Goal: Find specific page/section: Find specific page/section

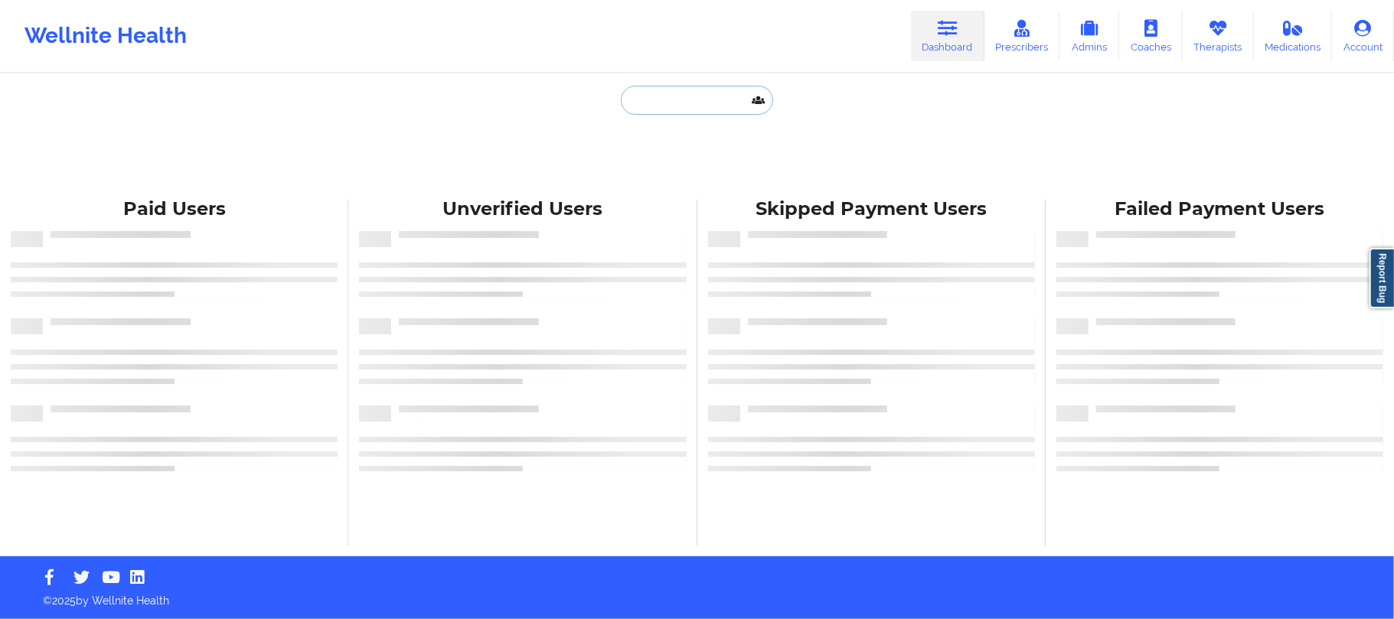
click at [668, 104] on input "text" at bounding box center [697, 100] width 152 height 29
paste input "[EMAIL_ADDRESS][DOMAIN_NAME]"
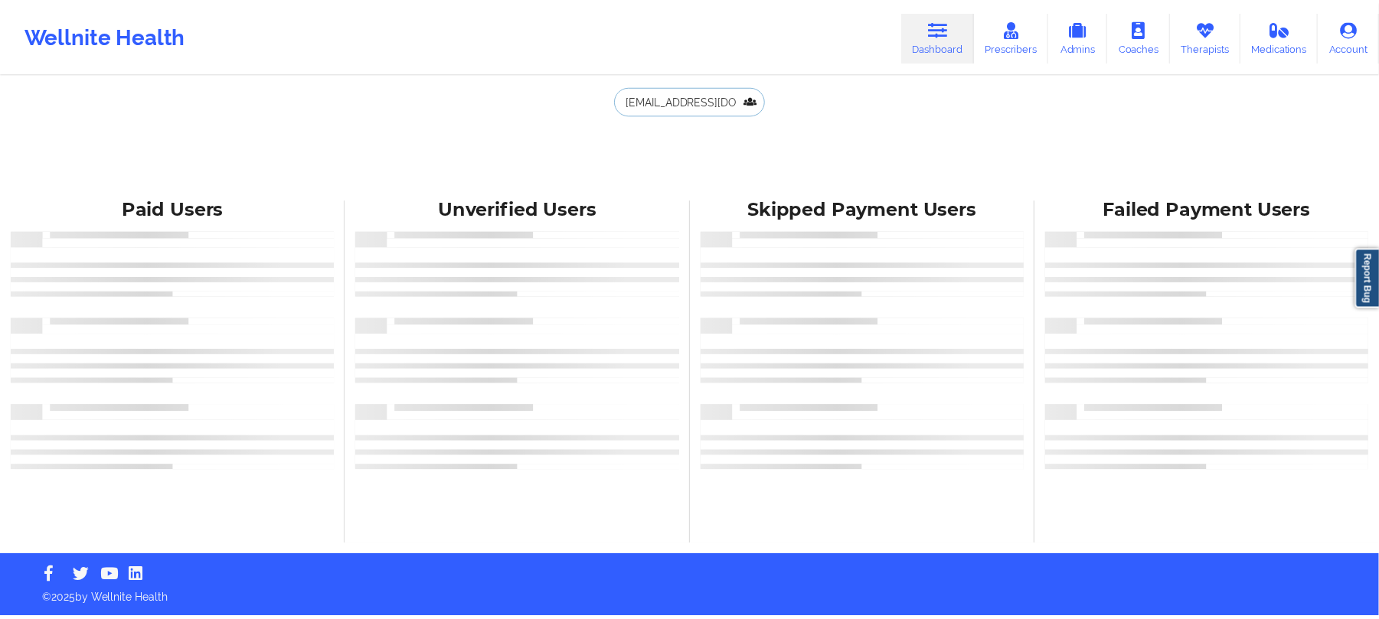
scroll to position [0, 16]
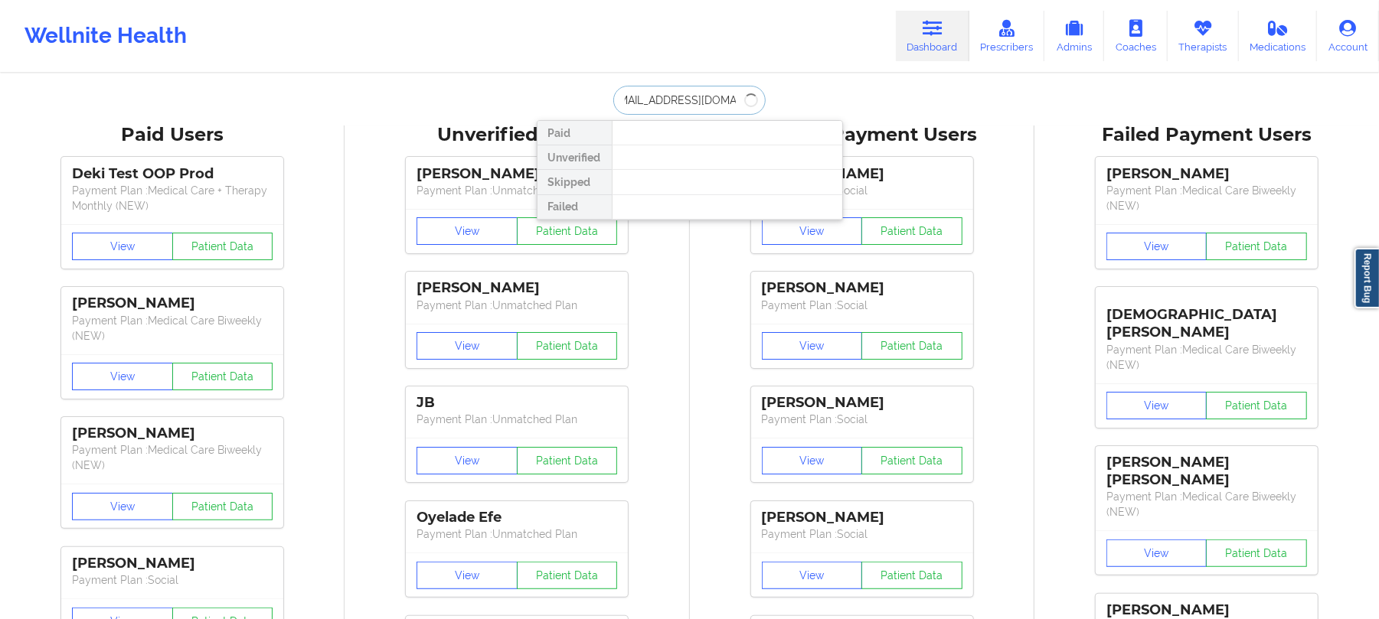
type input "[EMAIL_ADDRESS][DOMAIN_NAME]"
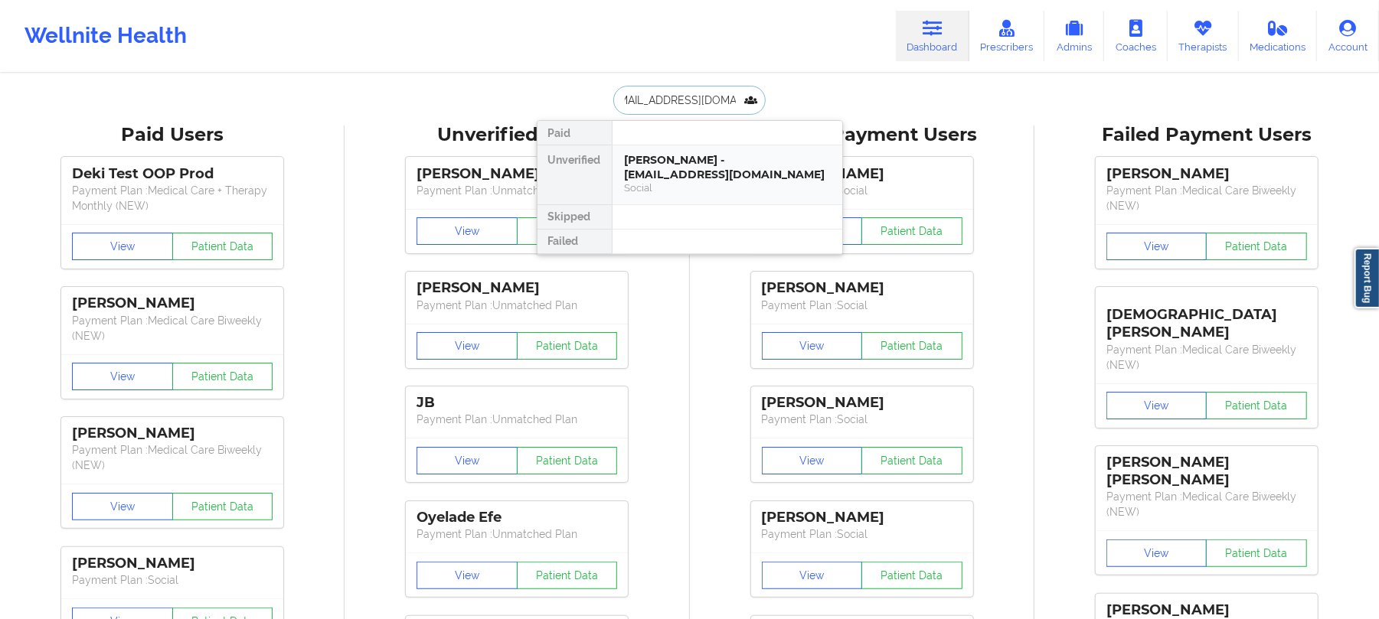
click at [798, 164] on div "[PERSON_NAME] - [EMAIL_ADDRESS][DOMAIN_NAME]" at bounding box center [727, 167] width 205 height 28
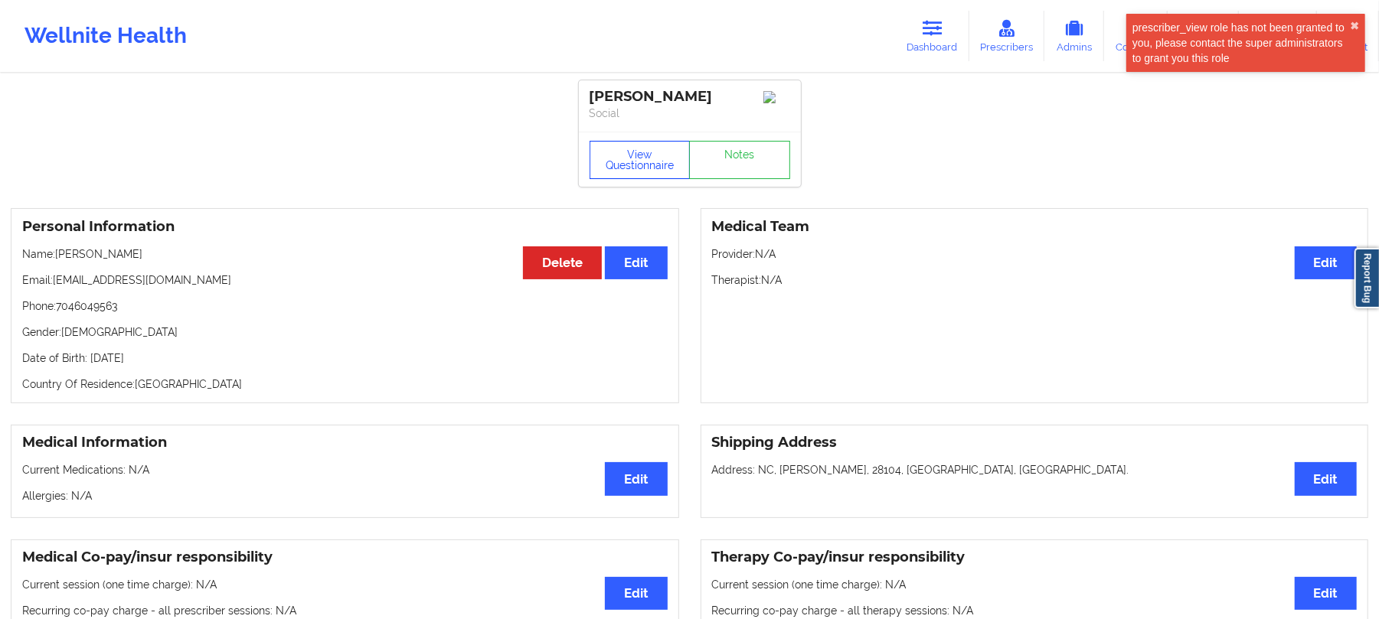
click at [637, 167] on button "View Questionnaire" at bounding box center [639, 160] width 101 height 38
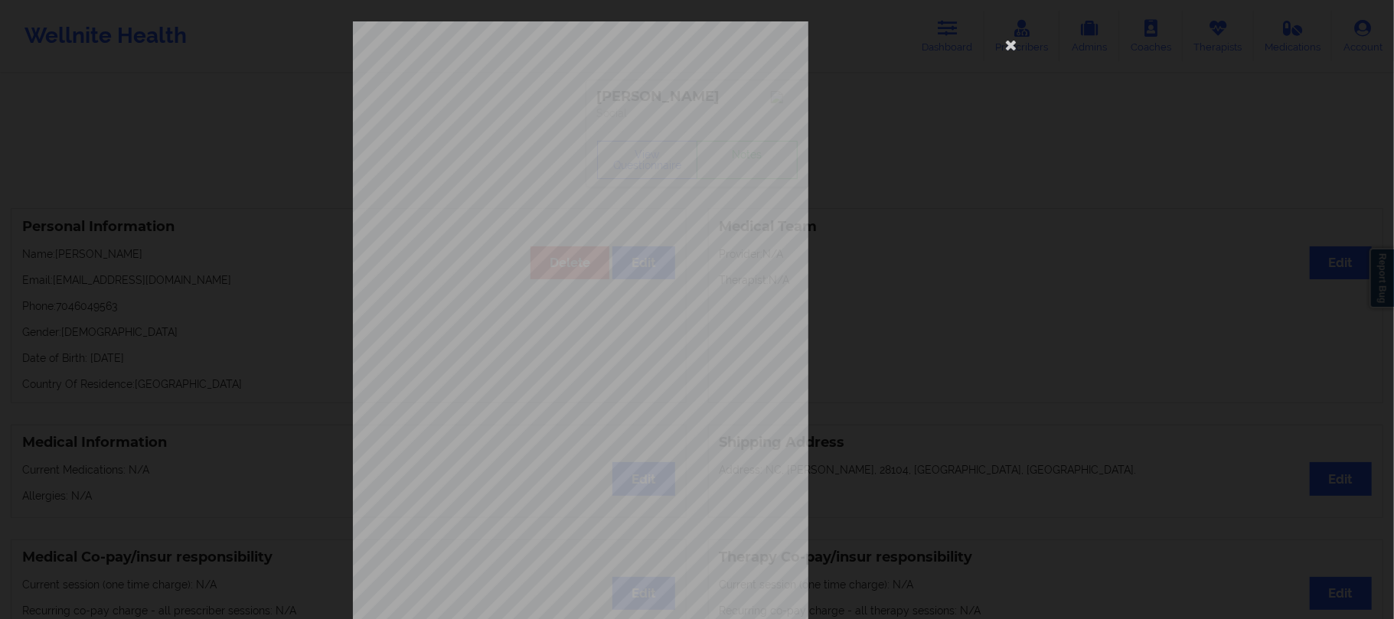
scroll to position [111, 0]
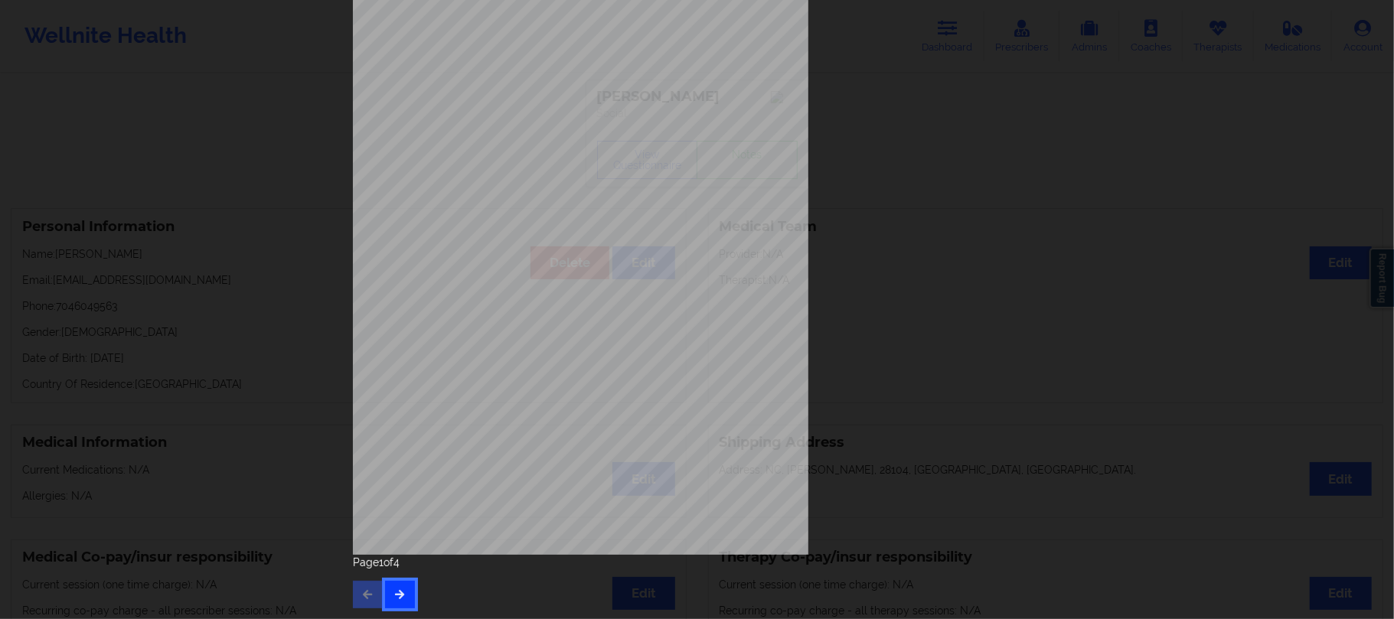
click at [403, 589] on button "button" at bounding box center [400, 595] width 30 height 28
click at [408, 592] on button "button" at bounding box center [400, 595] width 30 height 28
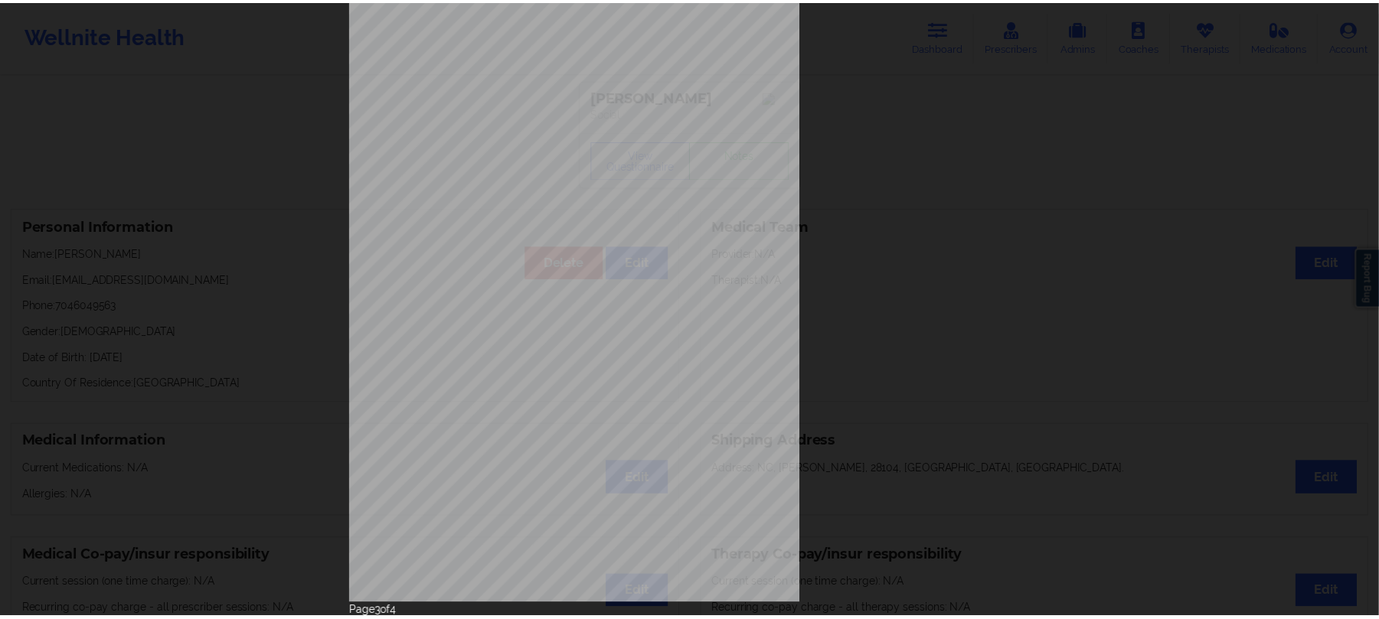
scroll to position [0, 0]
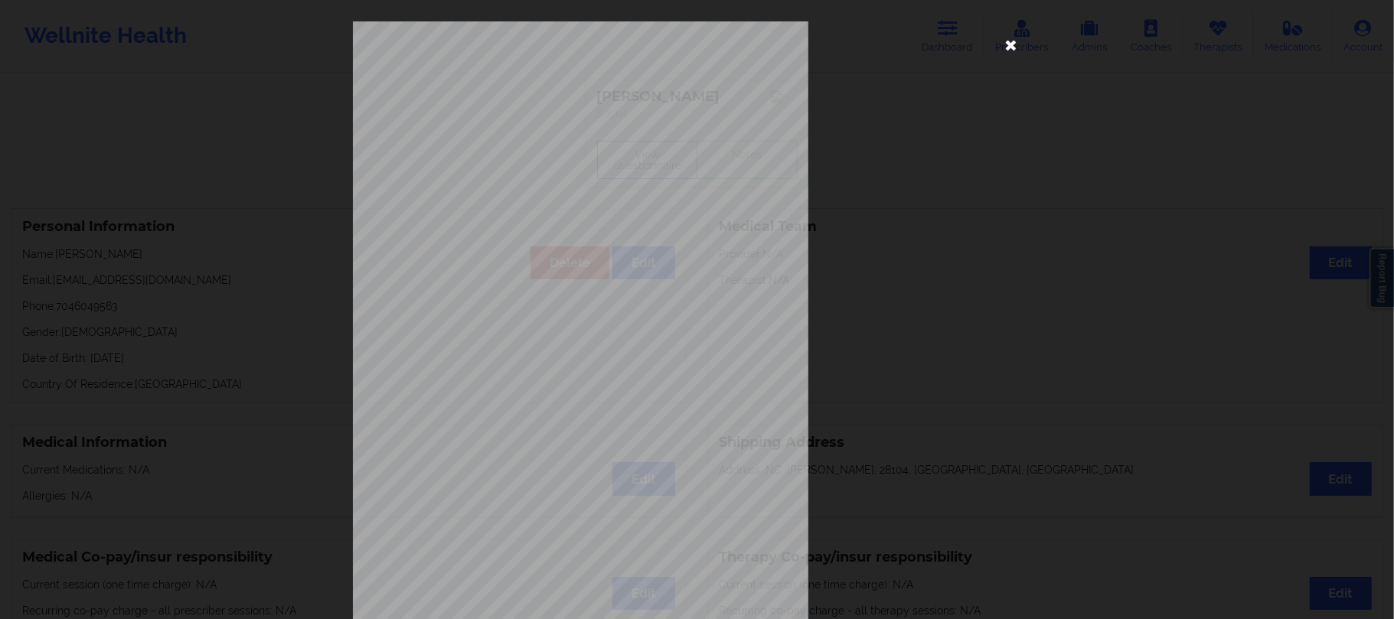
click at [1002, 44] on icon at bounding box center [1011, 44] width 24 height 24
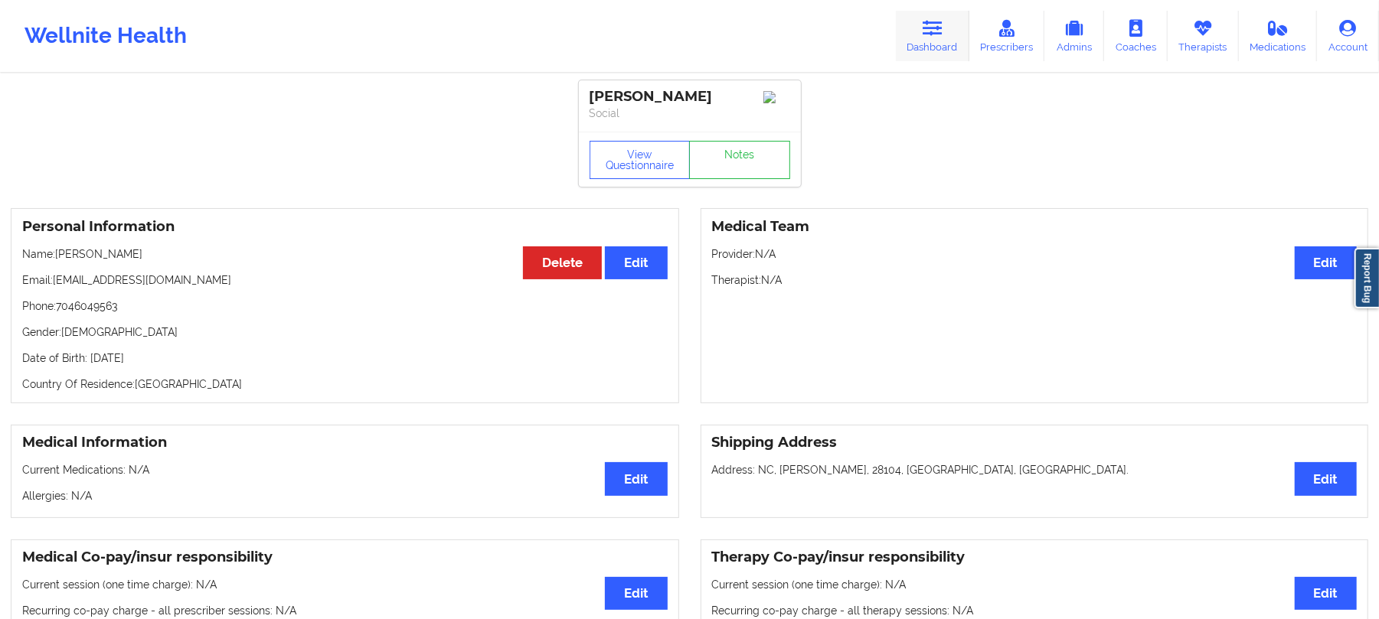
click at [958, 41] on link "Dashboard" at bounding box center [932, 36] width 73 height 51
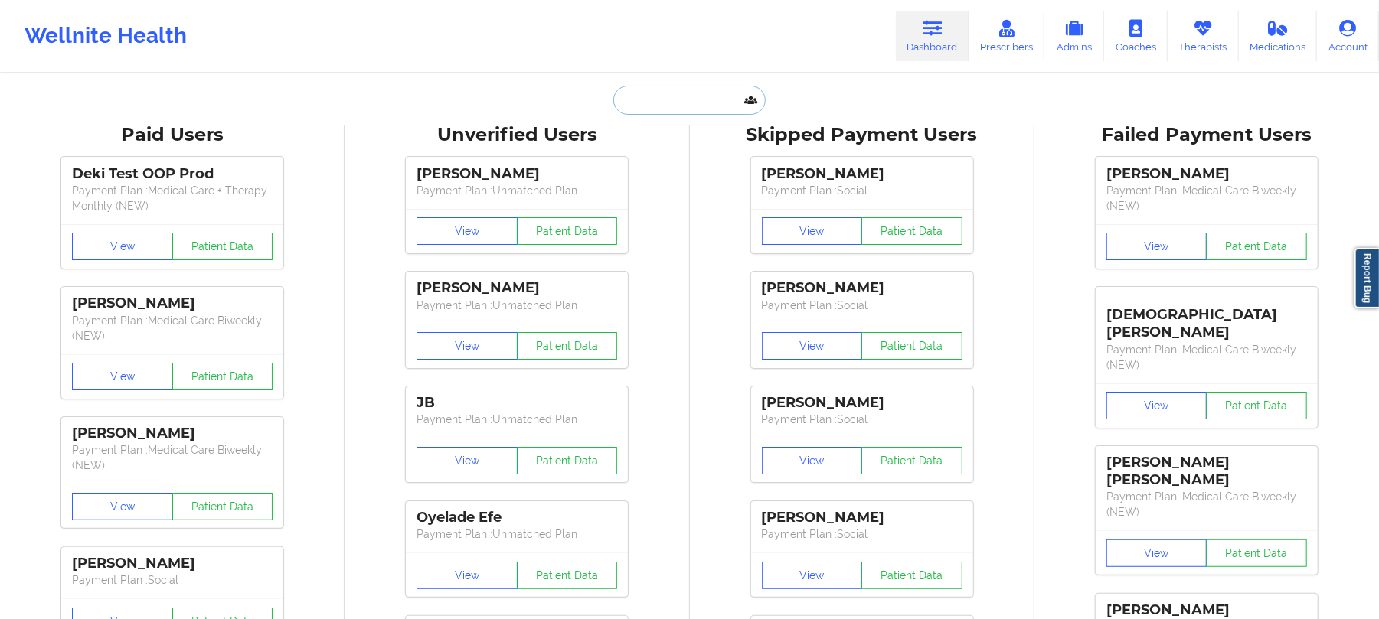
click at [723, 105] on input "text" at bounding box center [689, 100] width 152 height 29
type input "T"
paste input "[PERSON_NAME]"
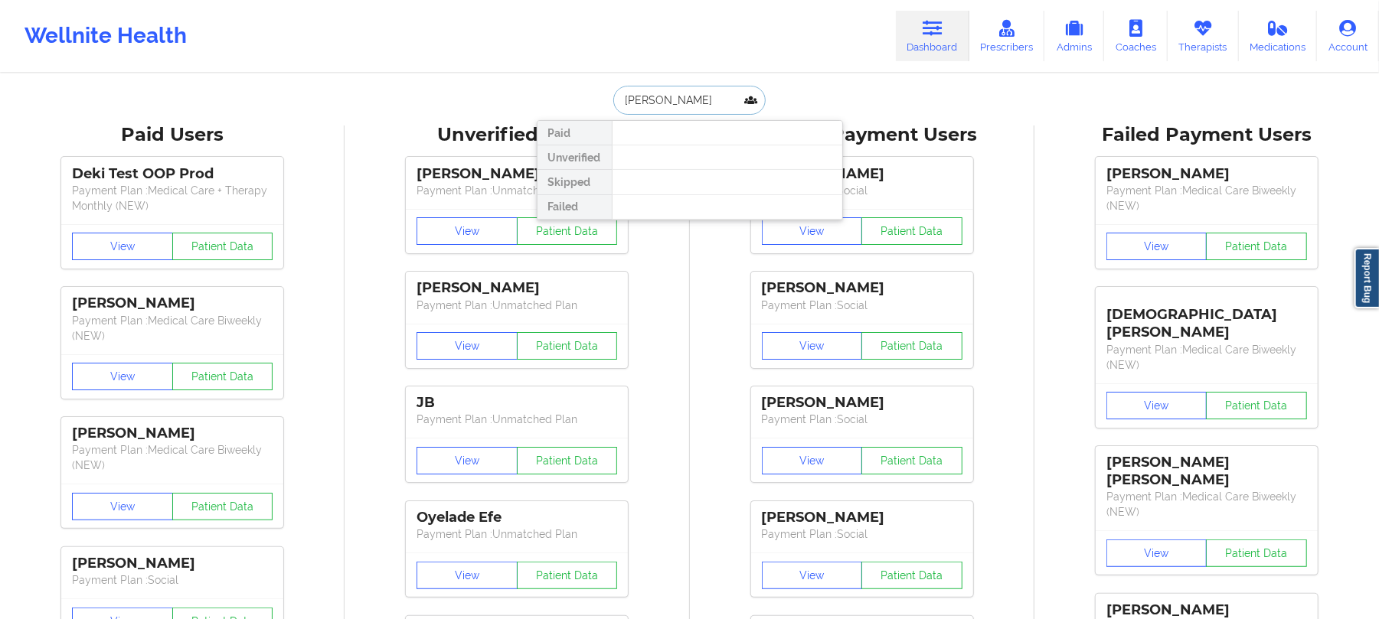
drag, startPoint x: 662, startPoint y: 96, endPoint x: 712, endPoint y: 102, distance: 50.0
click at [712, 102] on input "[PERSON_NAME]" at bounding box center [689, 100] width 152 height 29
paste input "[PERSON_NAME]"
drag, startPoint x: 711, startPoint y: 98, endPoint x: 570, endPoint y: 99, distance: 140.8
click at [570, 99] on div "[PERSON_NAME] Paid Unverified Skipped Failed" at bounding box center [690, 100] width 306 height 29
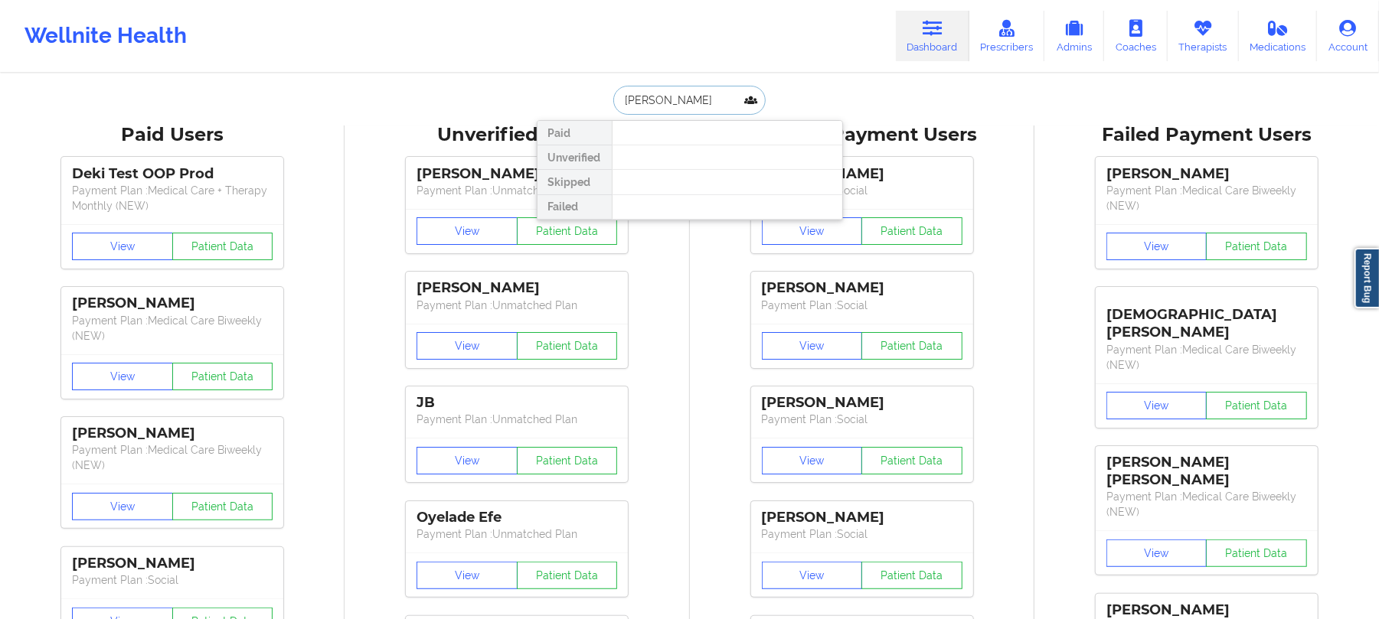
click at [710, 96] on input "[PERSON_NAME]" at bounding box center [689, 100] width 152 height 29
drag, startPoint x: 739, startPoint y: 96, endPoint x: 502, endPoint y: 81, distance: 237.8
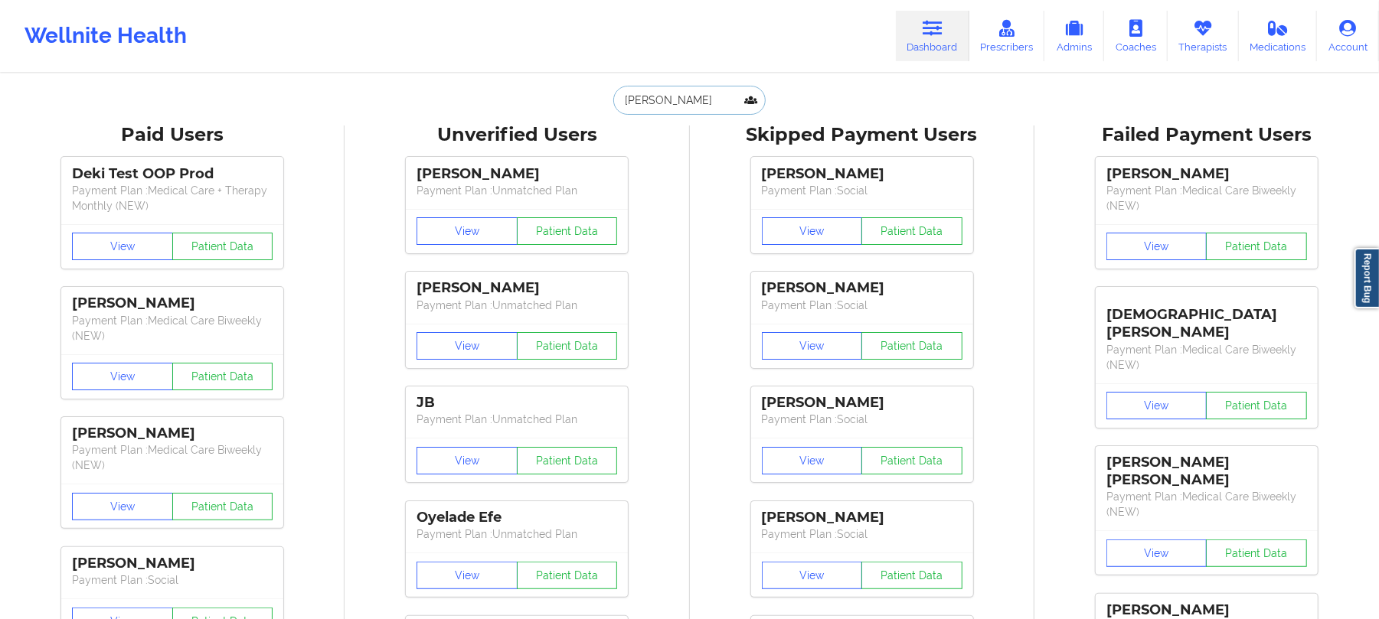
paste input "[EMAIL_ADDRESS][DOMAIN_NAME]"
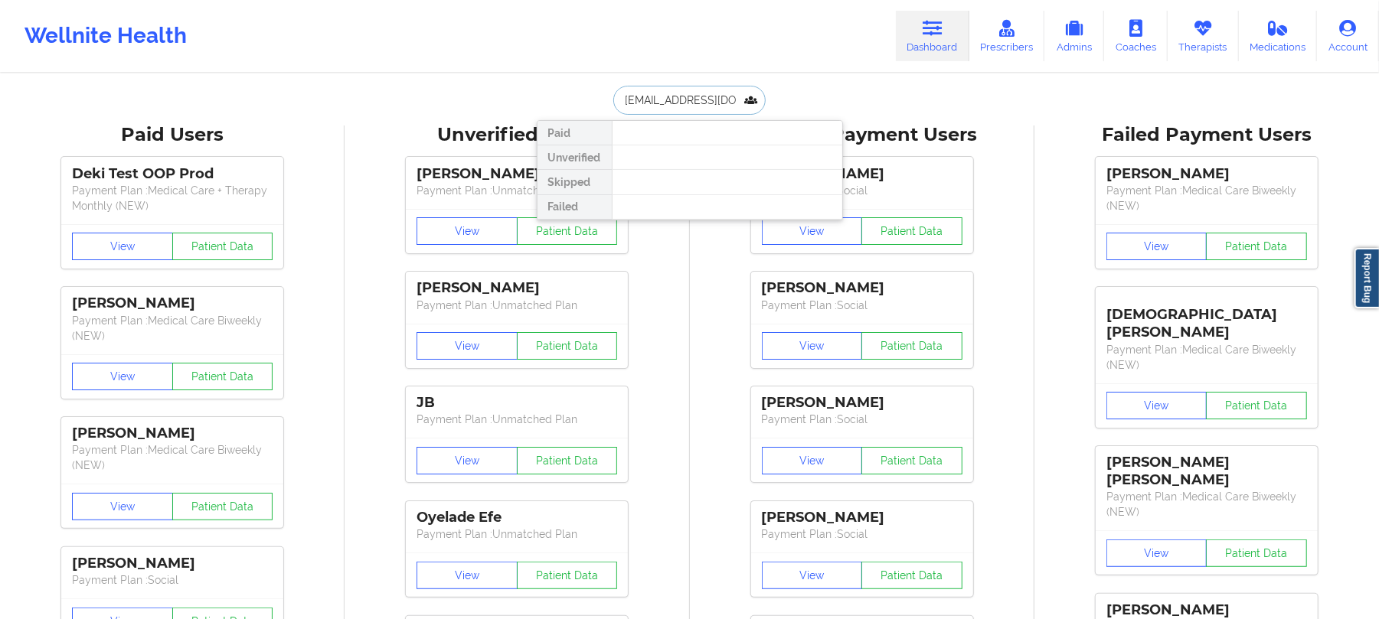
scroll to position [0, 2]
type input "[EMAIL_ADDRESS][DOMAIN_NAME]"
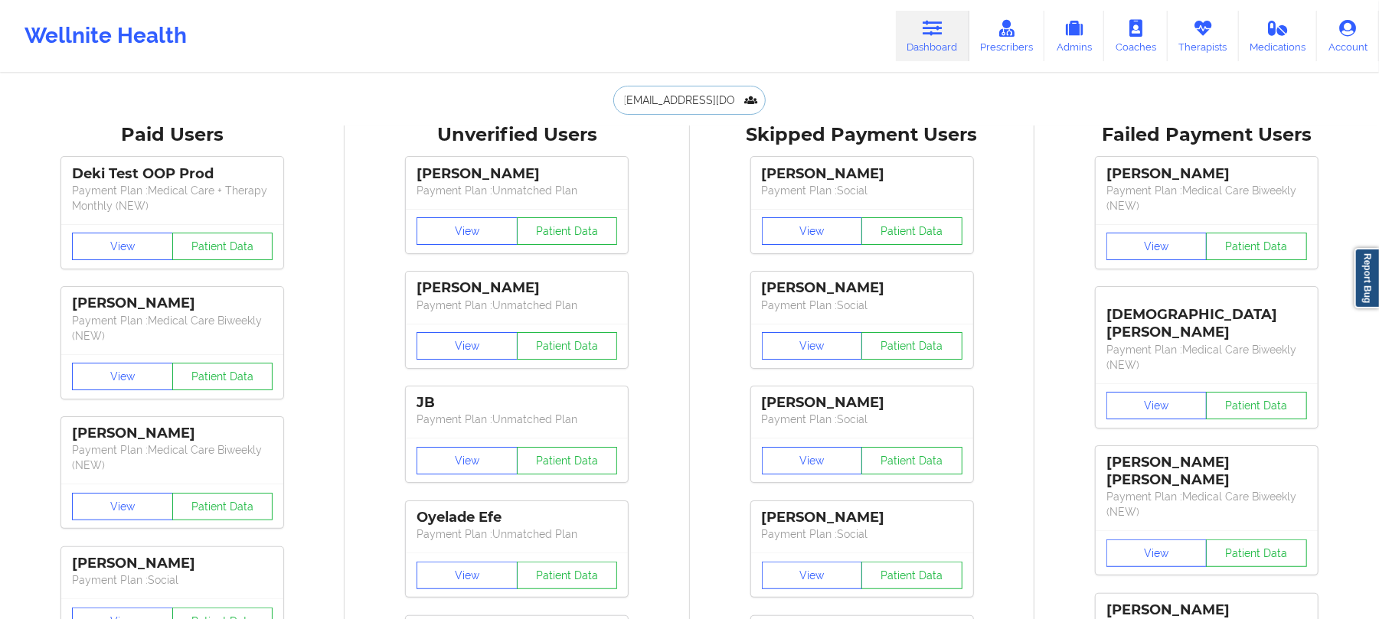
scroll to position [0, 0]
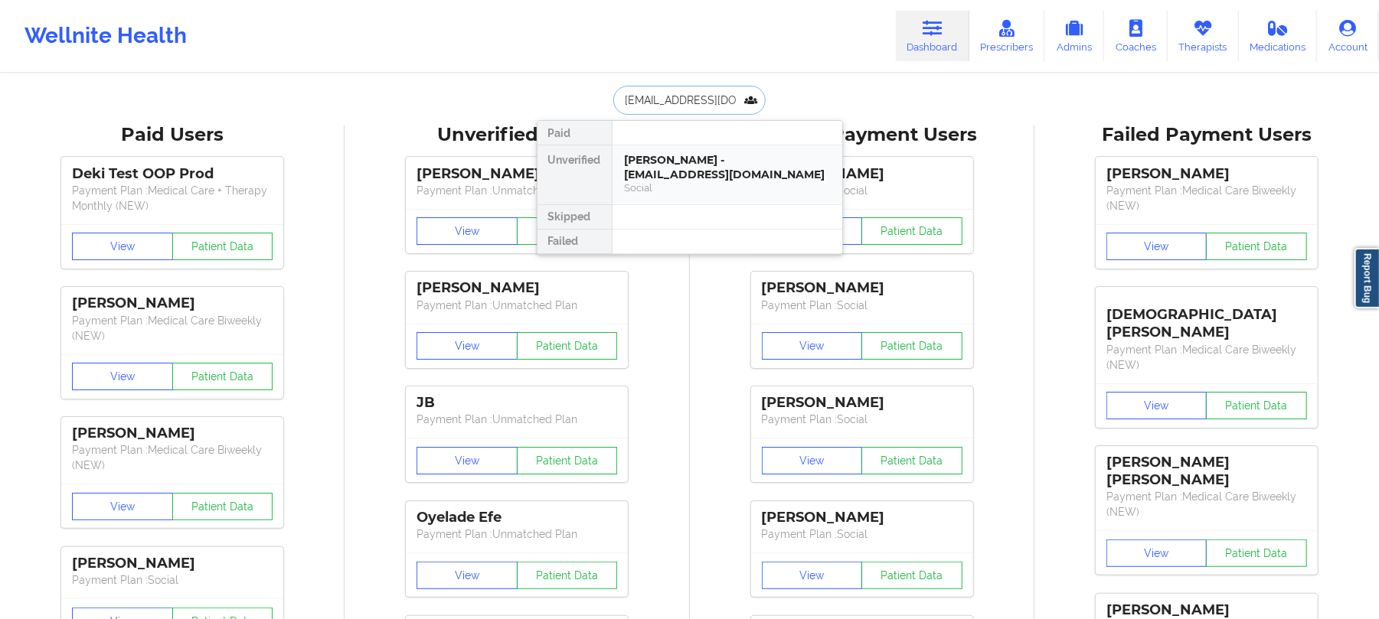
click at [696, 176] on div "[PERSON_NAME] - [EMAIL_ADDRESS][DOMAIN_NAME]" at bounding box center [727, 167] width 205 height 28
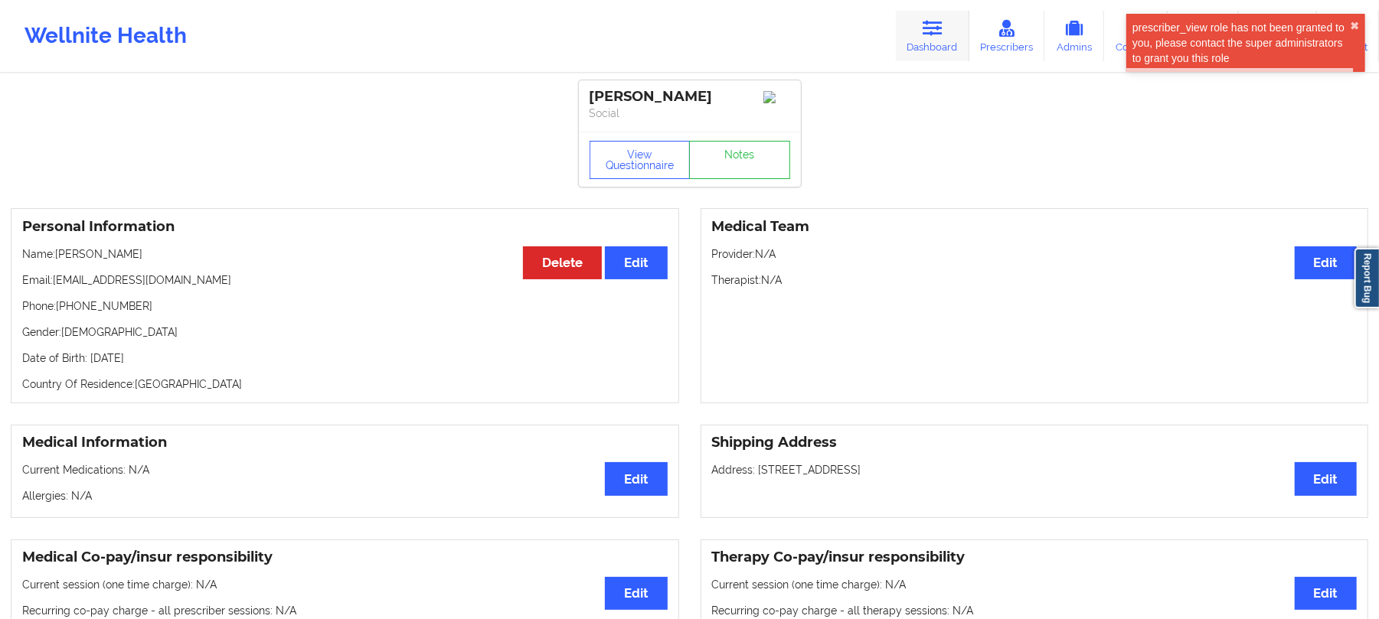
click at [926, 34] on icon at bounding box center [932, 28] width 20 height 17
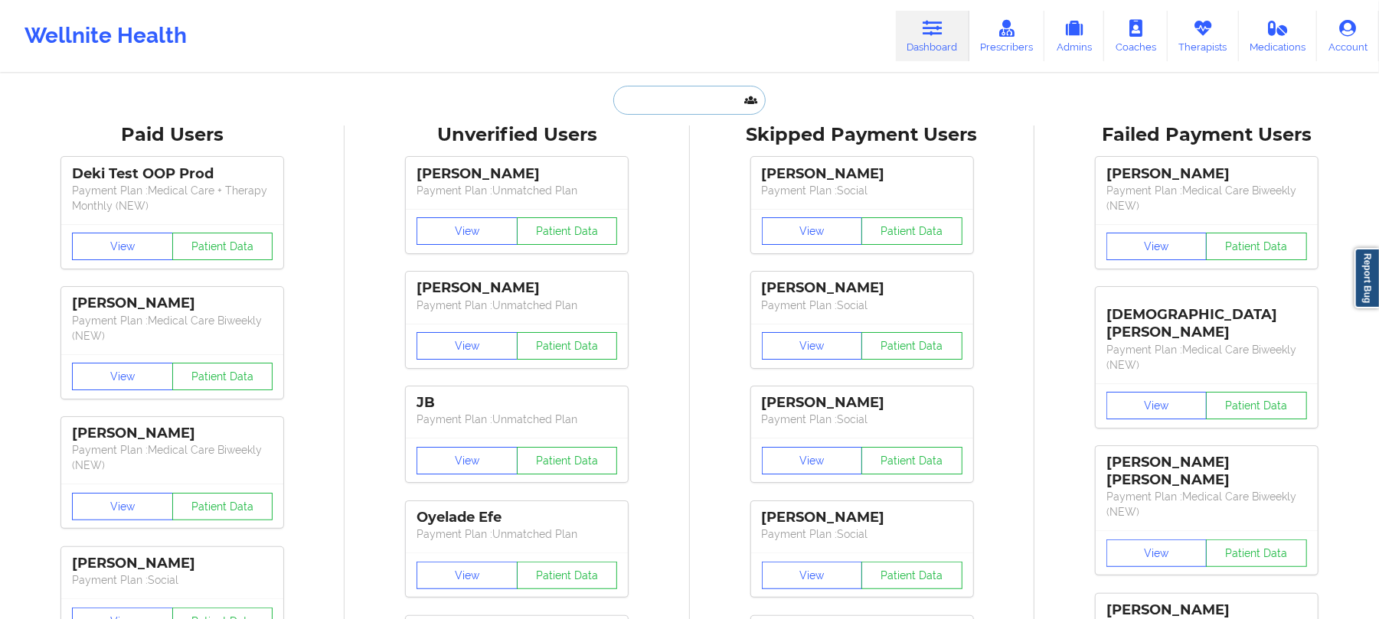
drag, startPoint x: 697, startPoint y: 104, endPoint x: 757, endPoint y: 141, distance: 70.8
click at [697, 104] on input "text" at bounding box center [689, 100] width 152 height 29
paste input "[PERSON_NAME][EMAIL_ADDRESS][PERSON_NAME][DOMAIN_NAME]"
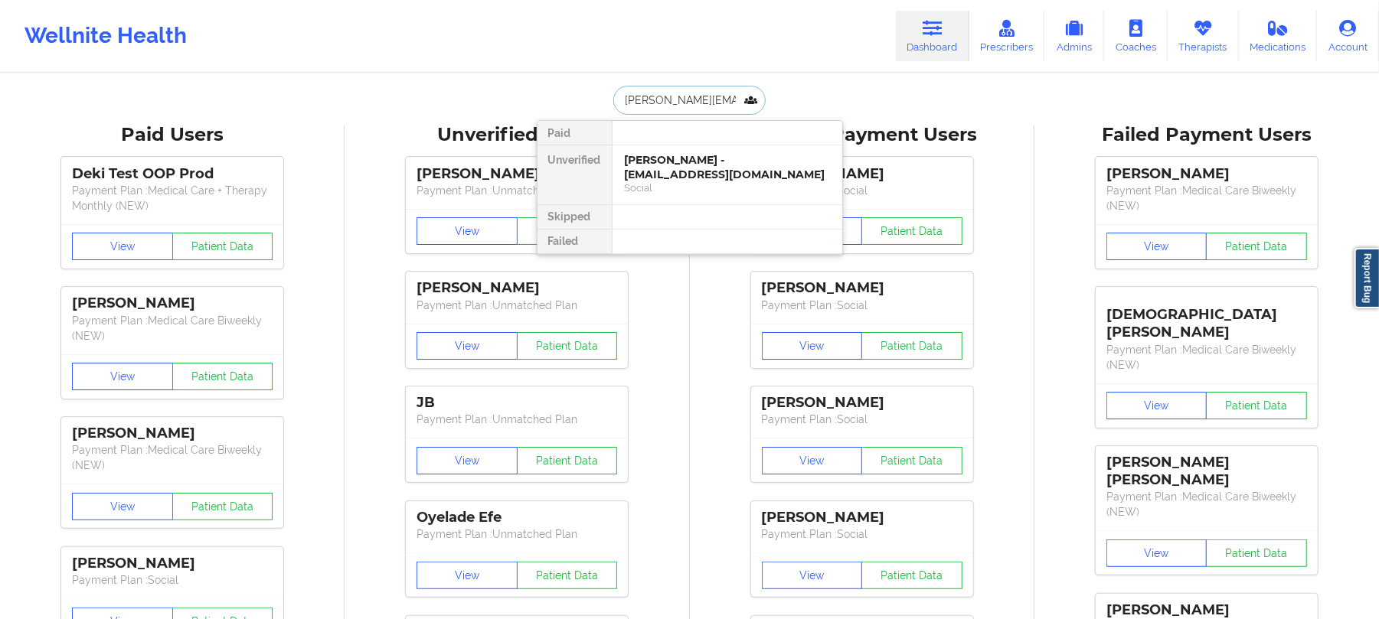
scroll to position [0, 34]
type input "[PERSON_NAME][EMAIL_ADDRESS][PERSON_NAME][DOMAIN_NAME]"
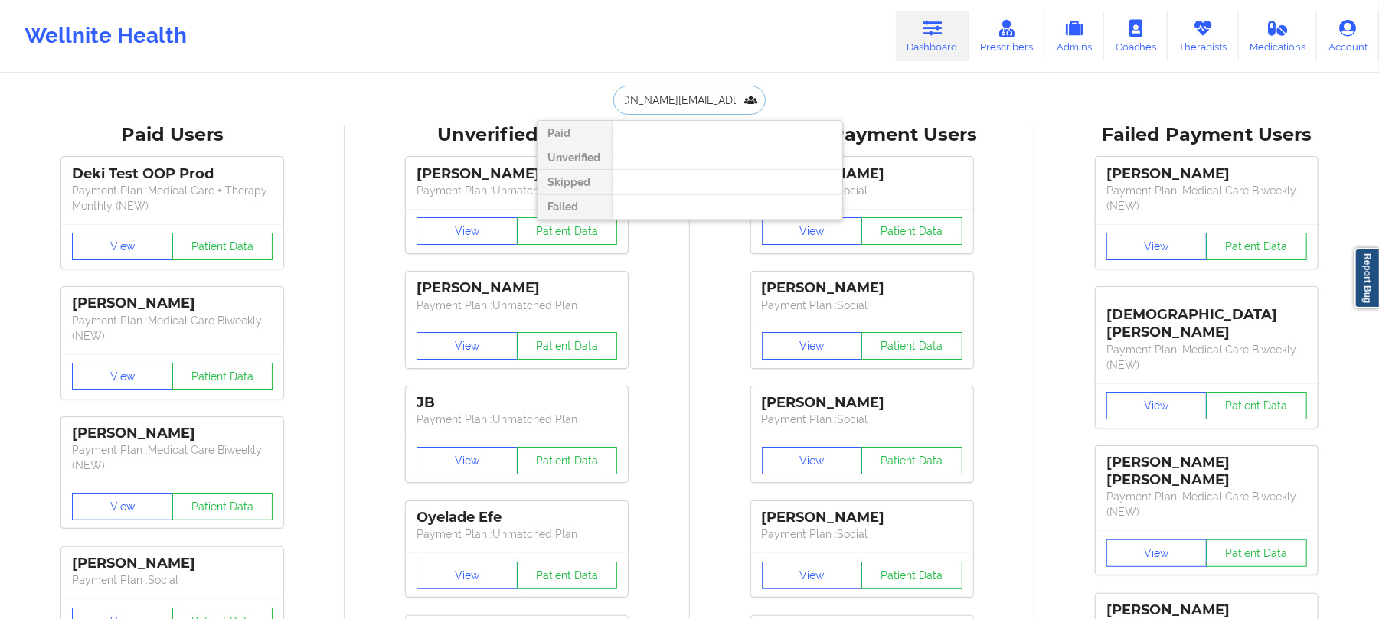
click at [652, 96] on input "[PERSON_NAME][EMAIL_ADDRESS][PERSON_NAME][DOMAIN_NAME]" at bounding box center [689, 100] width 152 height 29
drag, startPoint x: 711, startPoint y: 98, endPoint x: 883, endPoint y: 102, distance: 172.3
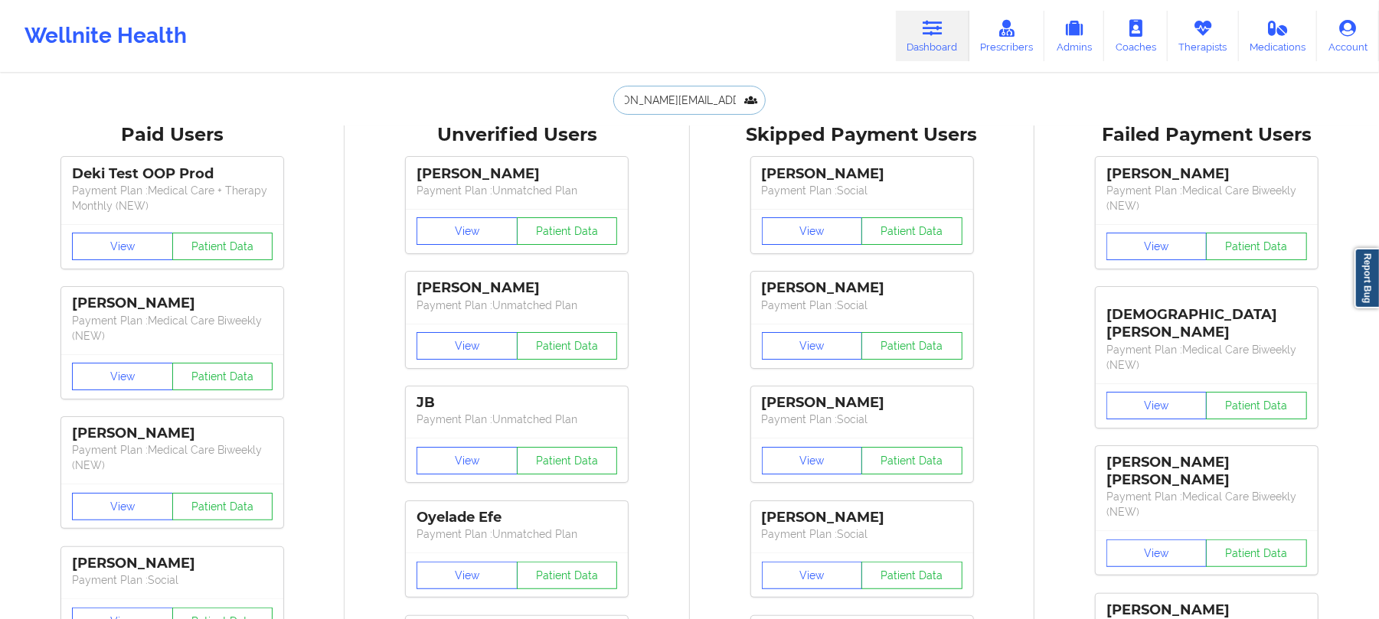
scroll to position [0, 0]
paste input "[PERSON_NAME]"
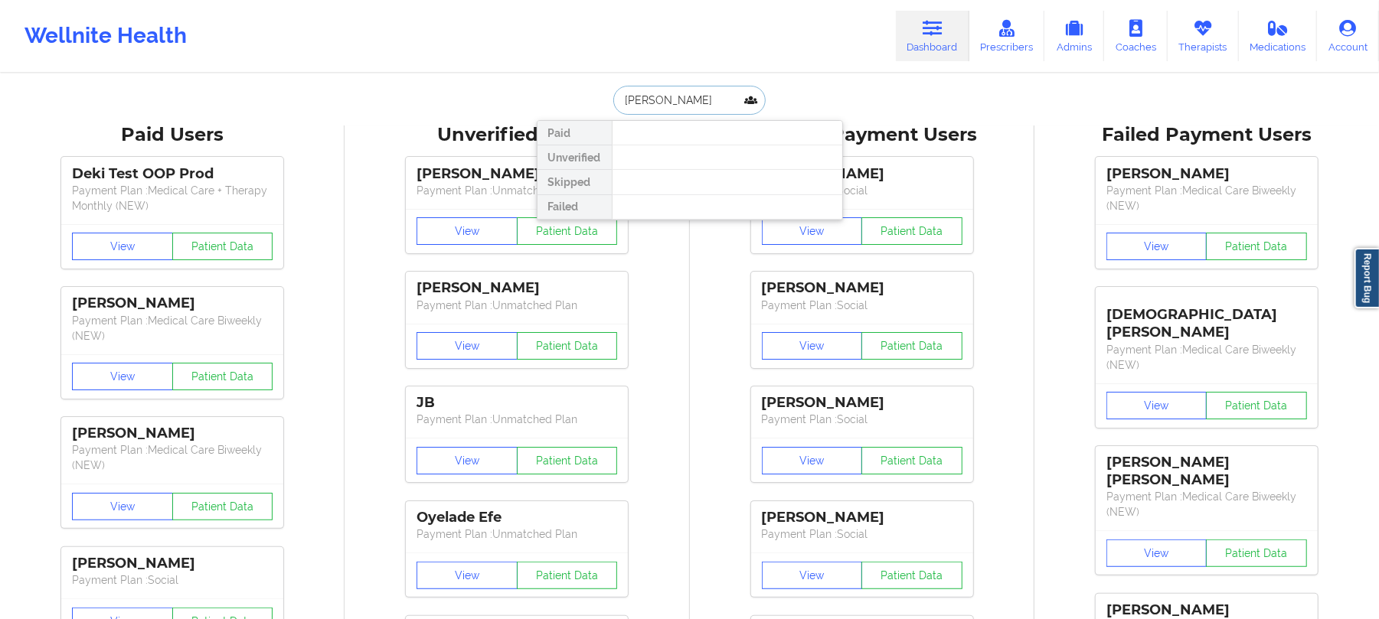
drag, startPoint x: 656, startPoint y: 93, endPoint x: 698, endPoint y: 93, distance: 42.1
click at [698, 93] on input "[PERSON_NAME]" at bounding box center [689, 100] width 152 height 29
drag, startPoint x: 710, startPoint y: 92, endPoint x: 563, endPoint y: 89, distance: 147.0
click at [563, 89] on div "[PERSON_NAME] Unverified Skipped Failed" at bounding box center [690, 100] width 306 height 29
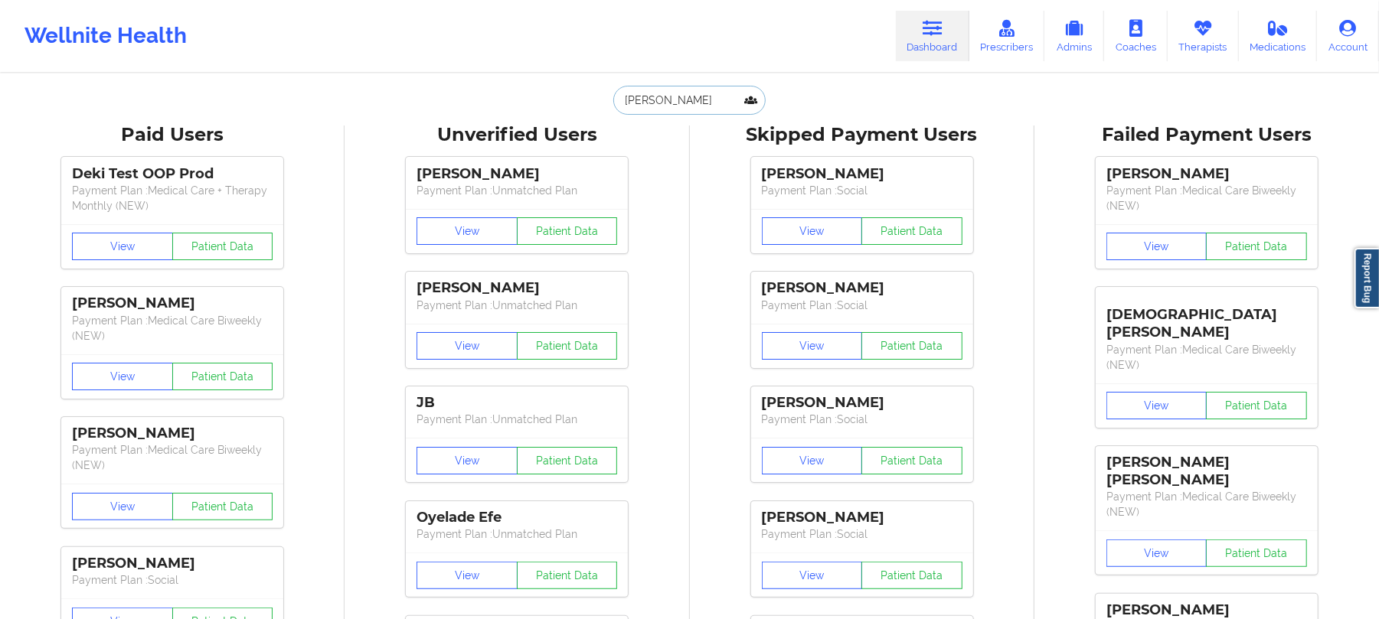
paste input "ROBINS"
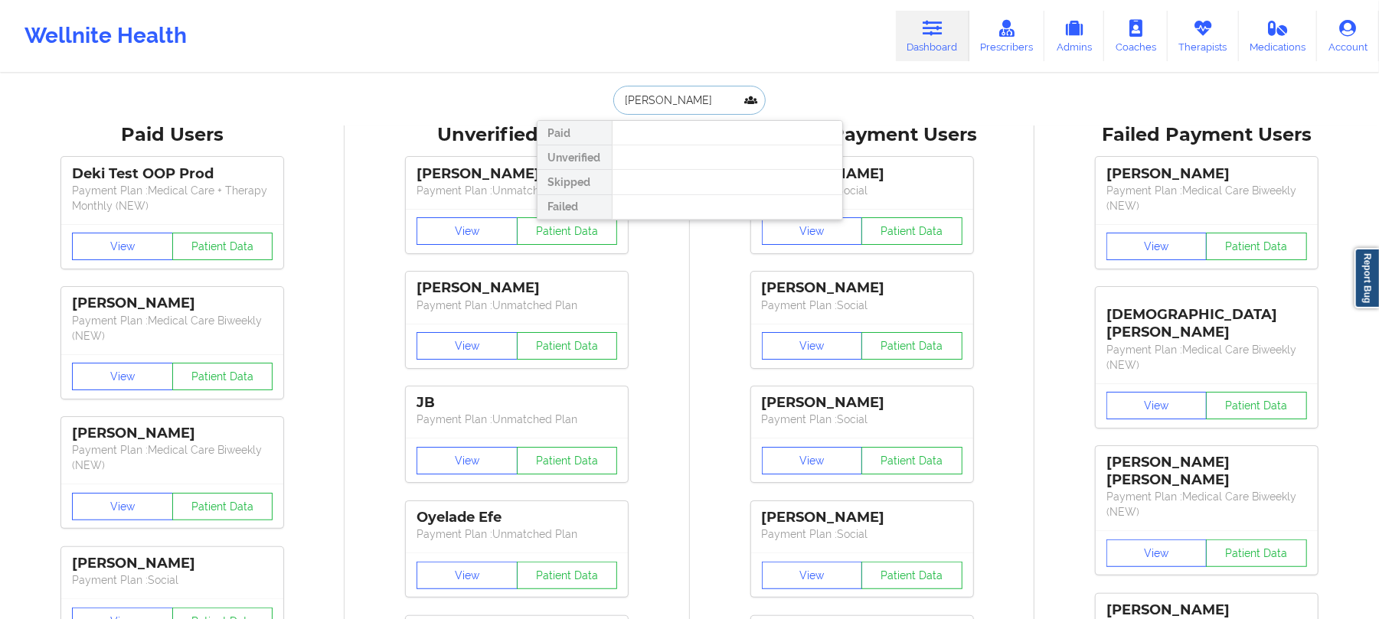
type input "[PERSON_NAME]"
